Goal: Task Accomplishment & Management: Use online tool/utility

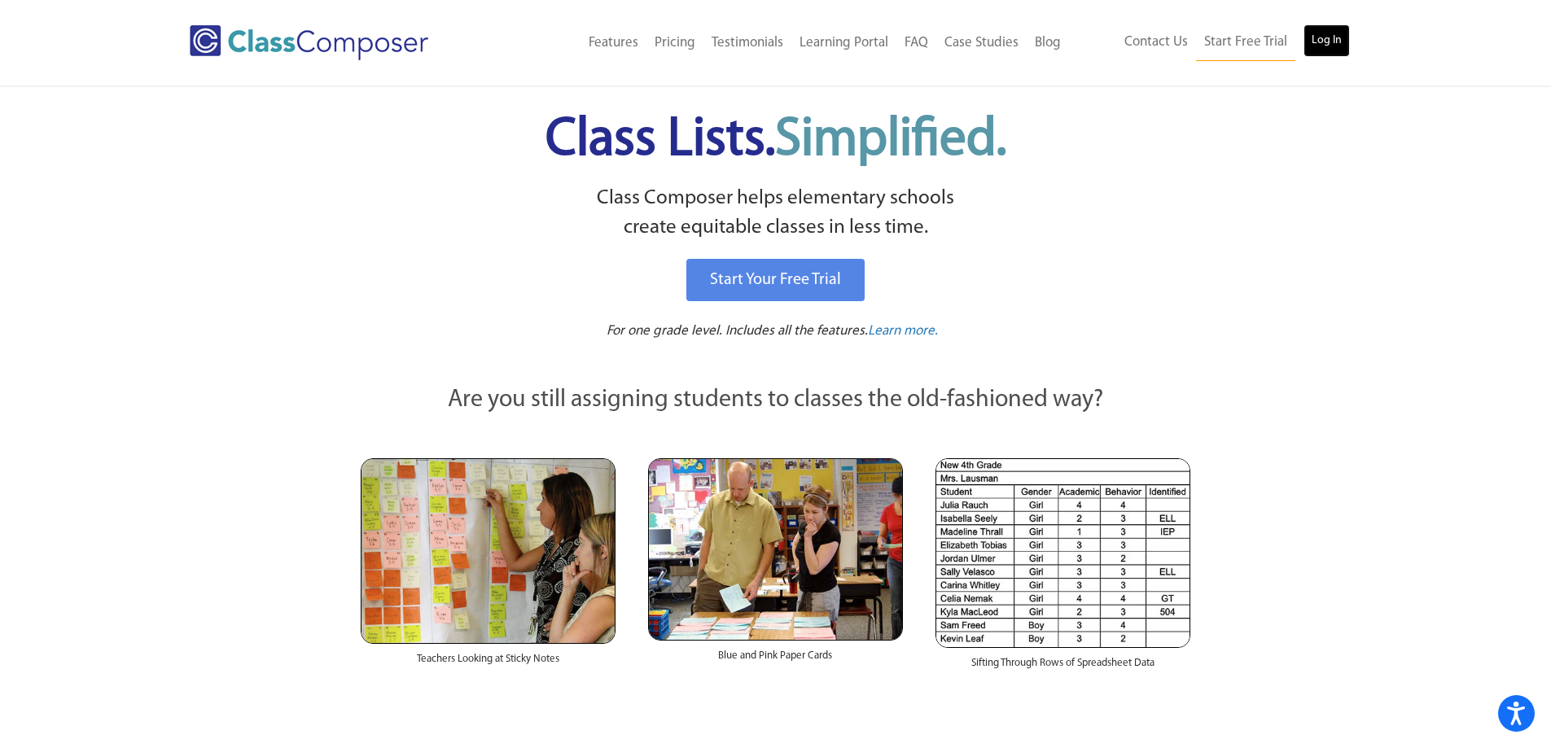
click at [1324, 39] on link "Log In" at bounding box center [1326, 40] width 46 height 33
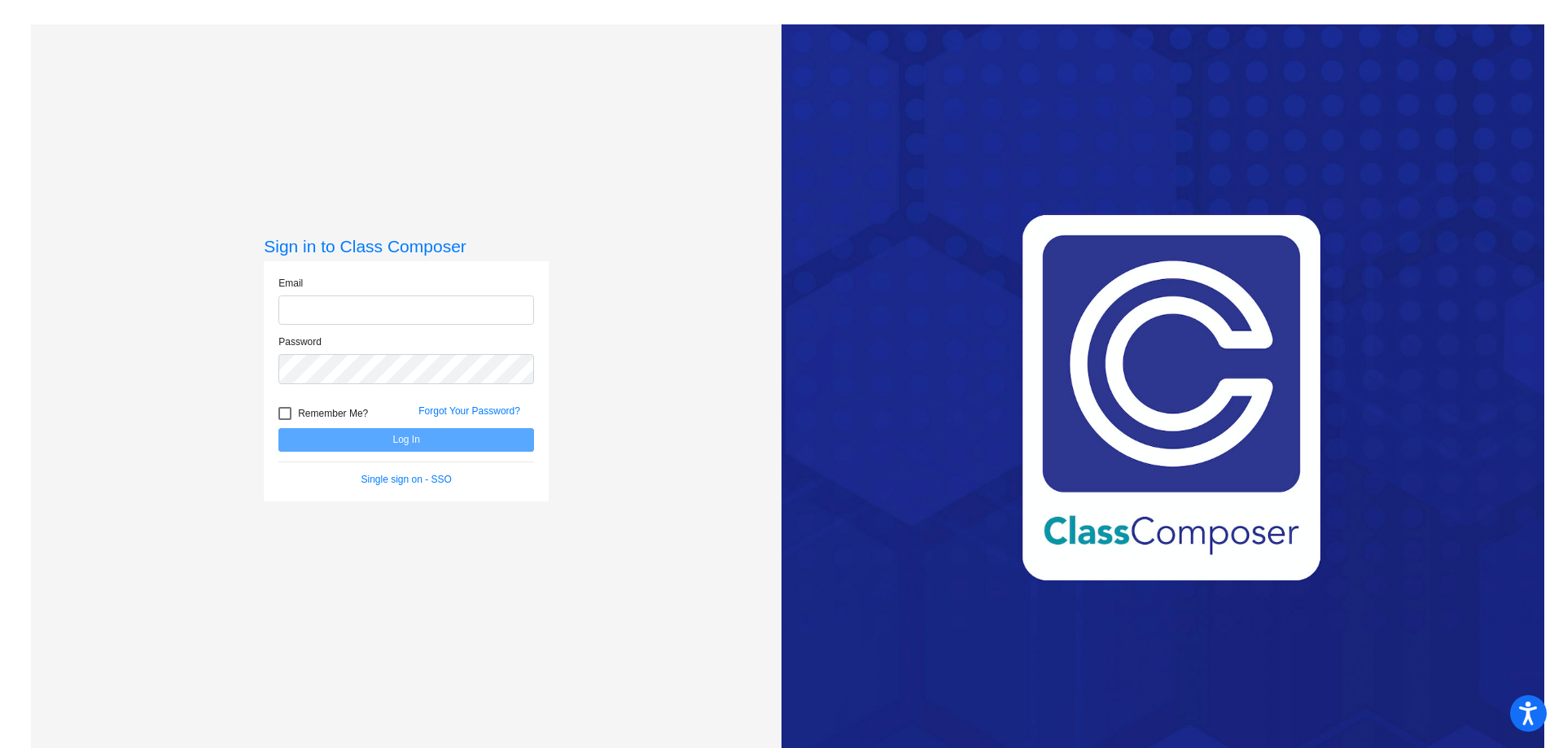
type input "[PERSON_NAME][EMAIL_ADDRESS][PERSON_NAME][DOMAIN_NAME]"
click at [416, 444] on button "Log In" at bounding box center [406, 440] width 256 height 24
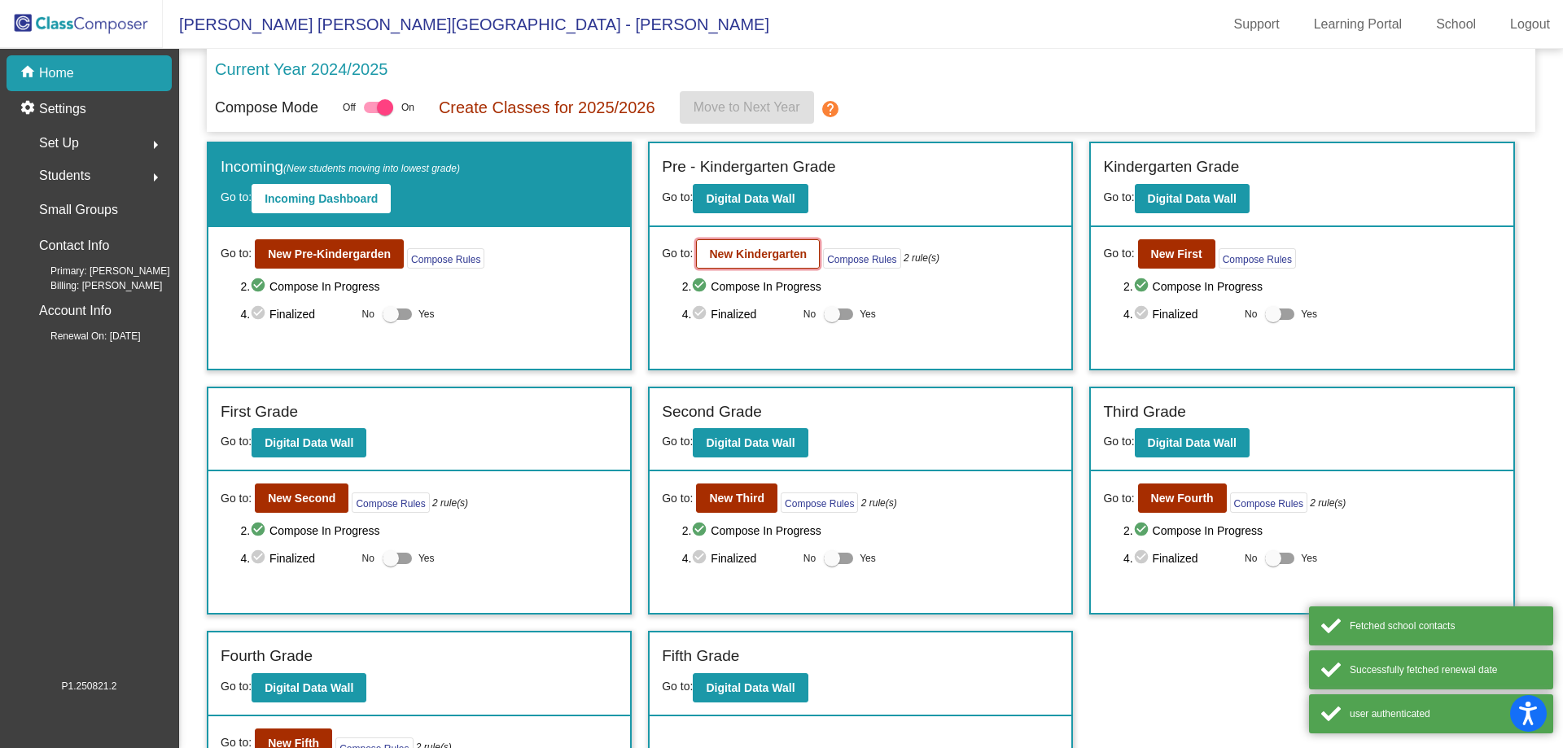
click at [757, 252] on b "New Kindergarten" at bounding box center [758, 253] width 98 height 13
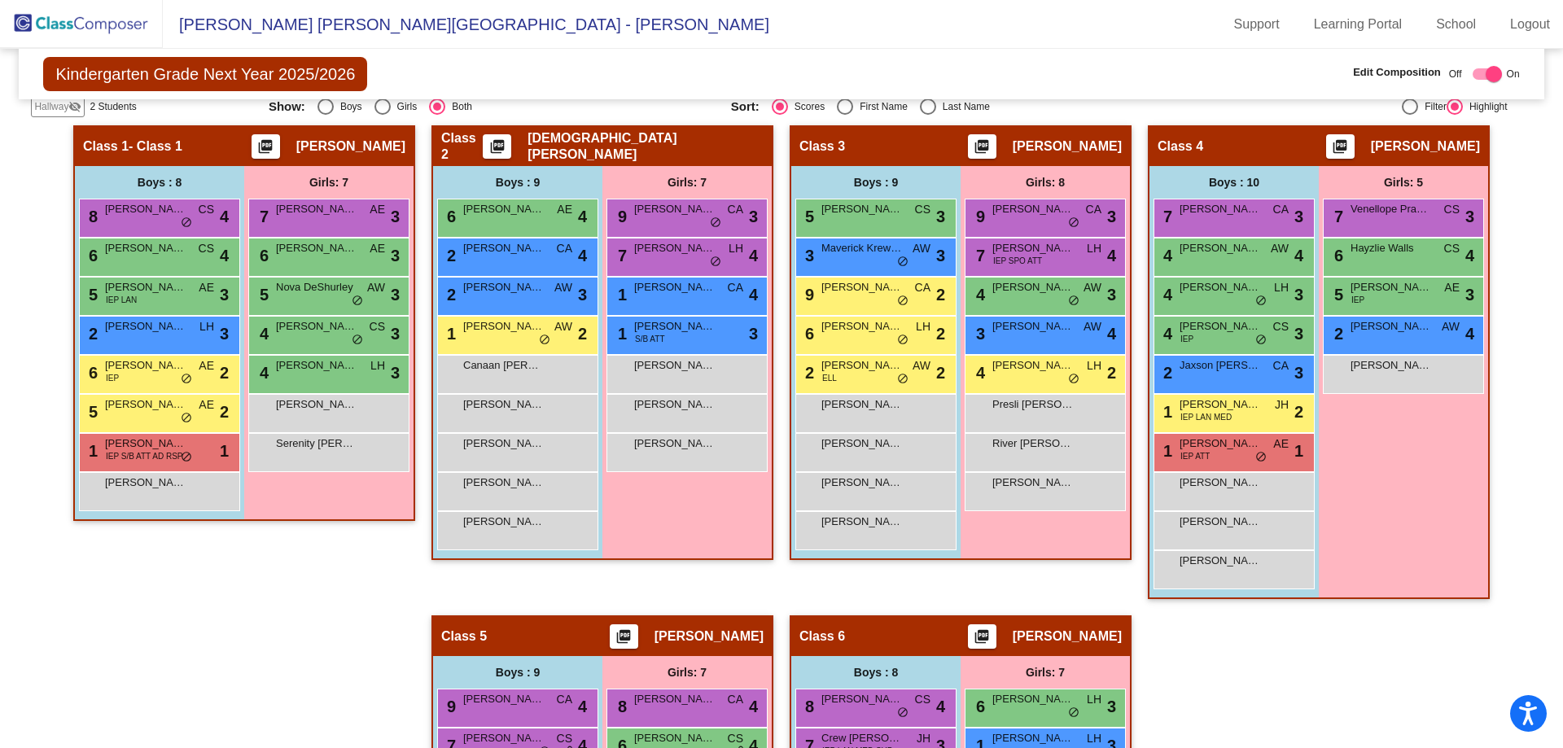
scroll to position [407, 0]
